Goal: Navigation & Orientation: Find specific page/section

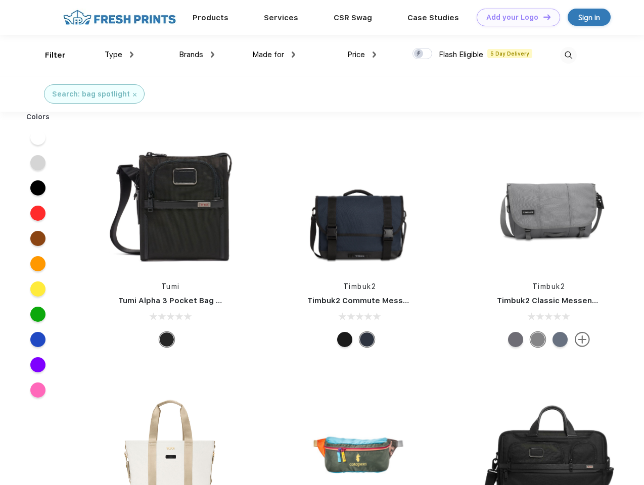
scroll to position [1, 0]
click at [515, 17] on link "Add your Logo Design Tool" at bounding box center [518, 18] width 83 height 18
click at [0, 0] on div "Design Tool" at bounding box center [0, 0] width 0 height 0
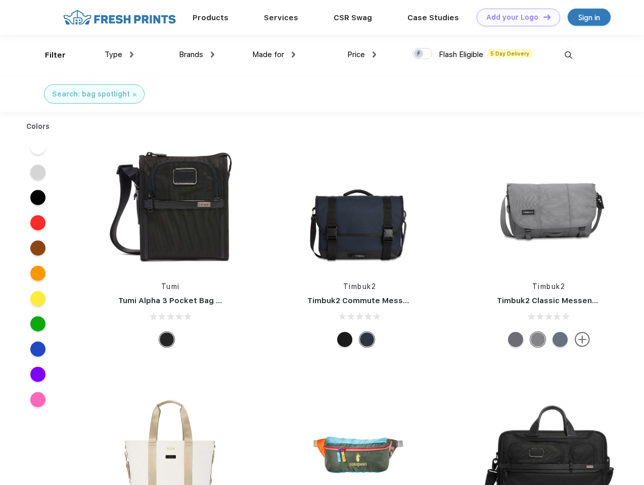
click at [543, 17] on link "Add your Logo Design Tool" at bounding box center [518, 18] width 83 height 18
click at [49, 55] on div "Filter" at bounding box center [55, 56] width 21 height 12
click at [119, 55] on span "Type" at bounding box center [114, 54] width 18 height 9
click at [197, 55] on span "Brands" at bounding box center [191, 54] width 24 height 9
click at [274, 55] on span "Made for" at bounding box center [268, 54] width 32 height 9
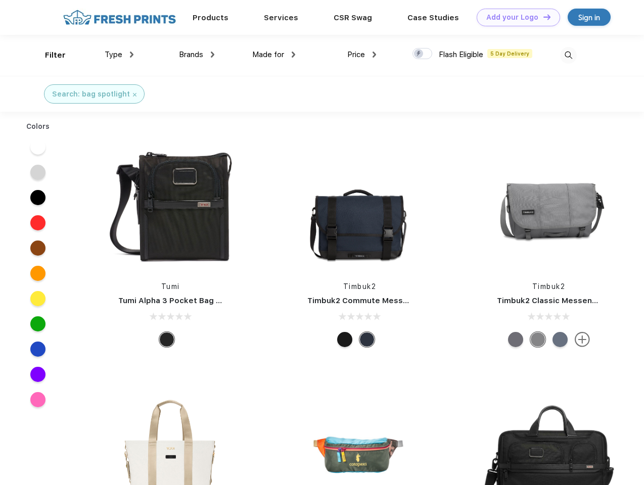
click at [362, 55] on span "Price" at bounding box center [356, 54] width 18 height 9
click at [423, 54] on div at bounding box center [423, 53] width 20 height 11
click at [419, 54] on input "checkbox" at bounding box center [416, 51] width 7 height 7
click at [568, 55] on img at bounding box center [568, 55] width 17 height 17
